Goal: Transaction & Acquisition: Purchase product/service

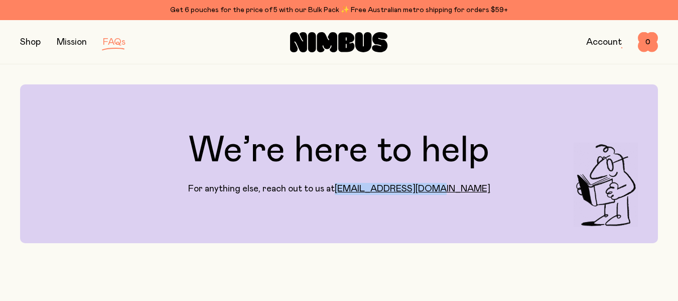
click at [591, 43] on link "Account" at bounding box center [604, 42] width 36 height 9
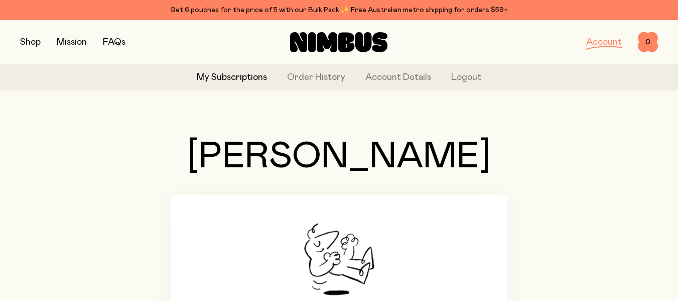
click at [28, 43] on button "button" at bounding box center [30, 42] width 21 height 14
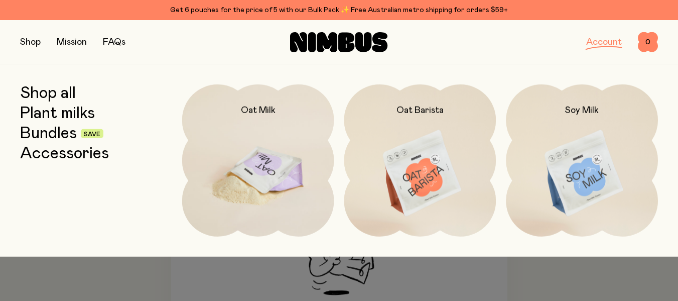
click at [232, 171] on img at bounding box center [258, 173] width 152 height 179
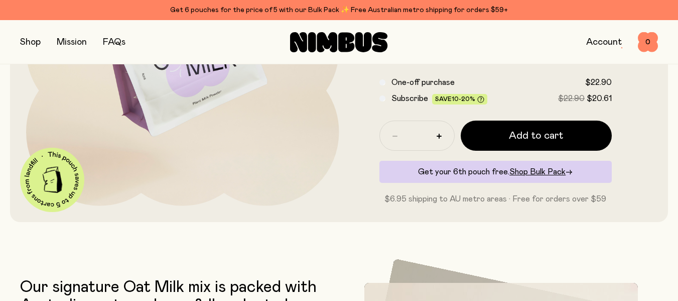
scroll to position [201, 0]
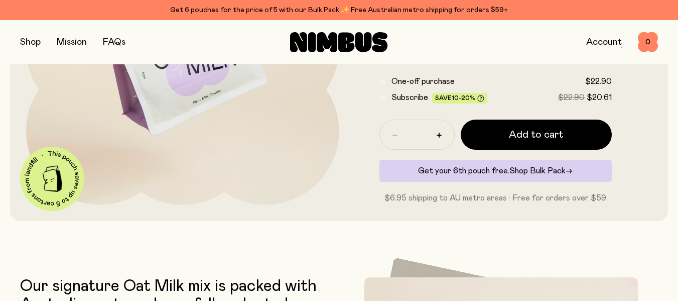
click at [539, 171] on span "Shop Bulk Pack" at bounding box center [537, 171] width 56 height 8
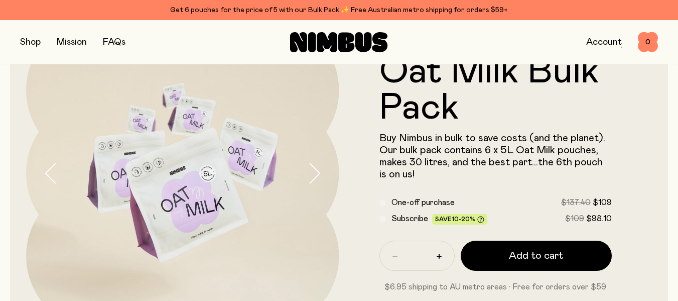
scroll to position [100, 0]
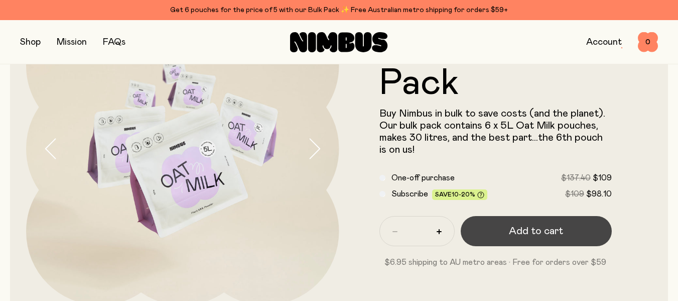
click at [553, 227] on span "Add to cart" at bounding box center [536, 231] width 54 height 14
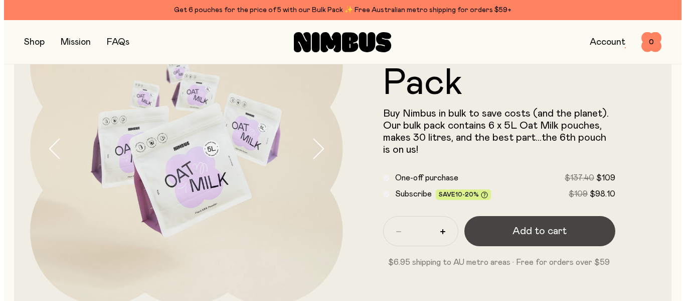
scroll to position [0, 0]
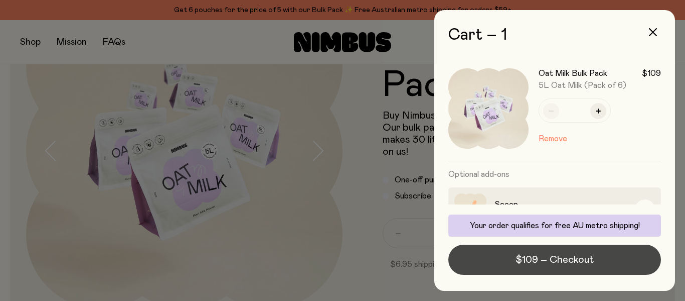
click at [548, 255] on span "$109 – Checkout" at bounding box center [555, 259] width 78 height 14
